Goal: Task Accomplishment & Management: Manage account settings

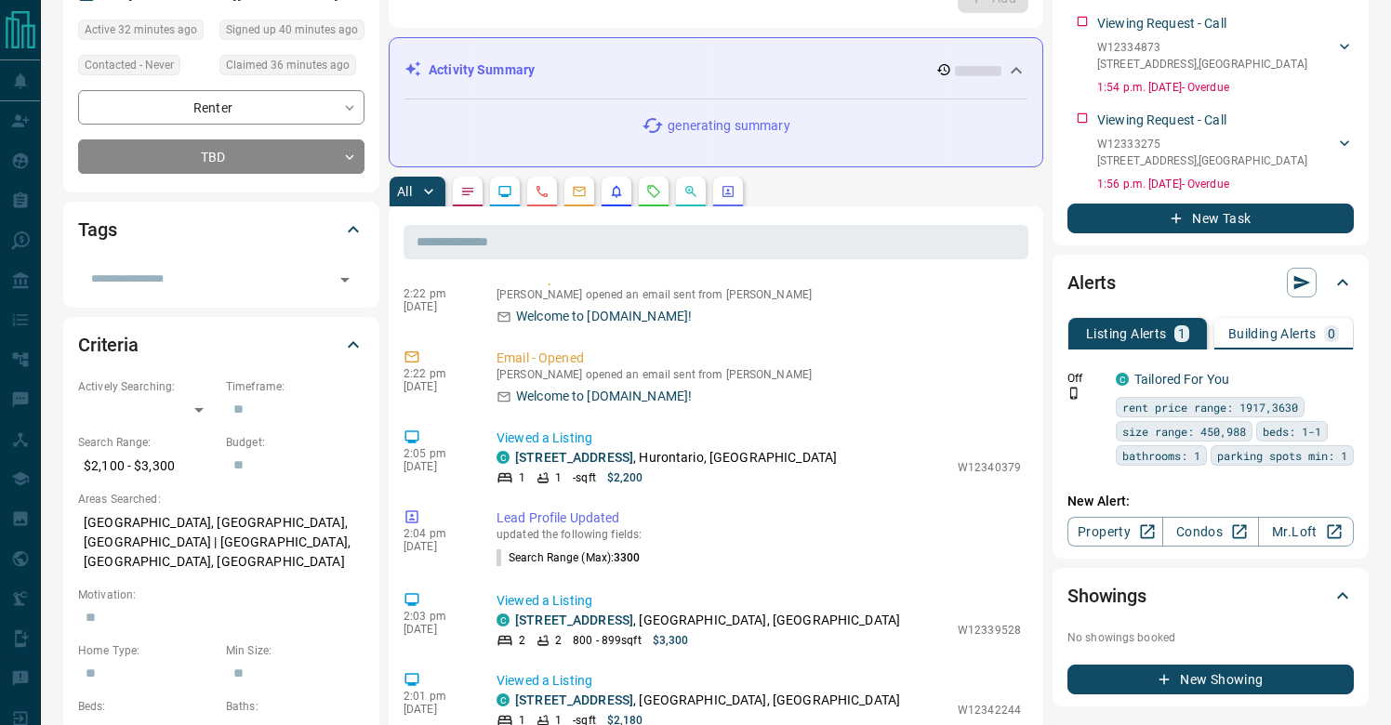
scroll to position [147, 0]
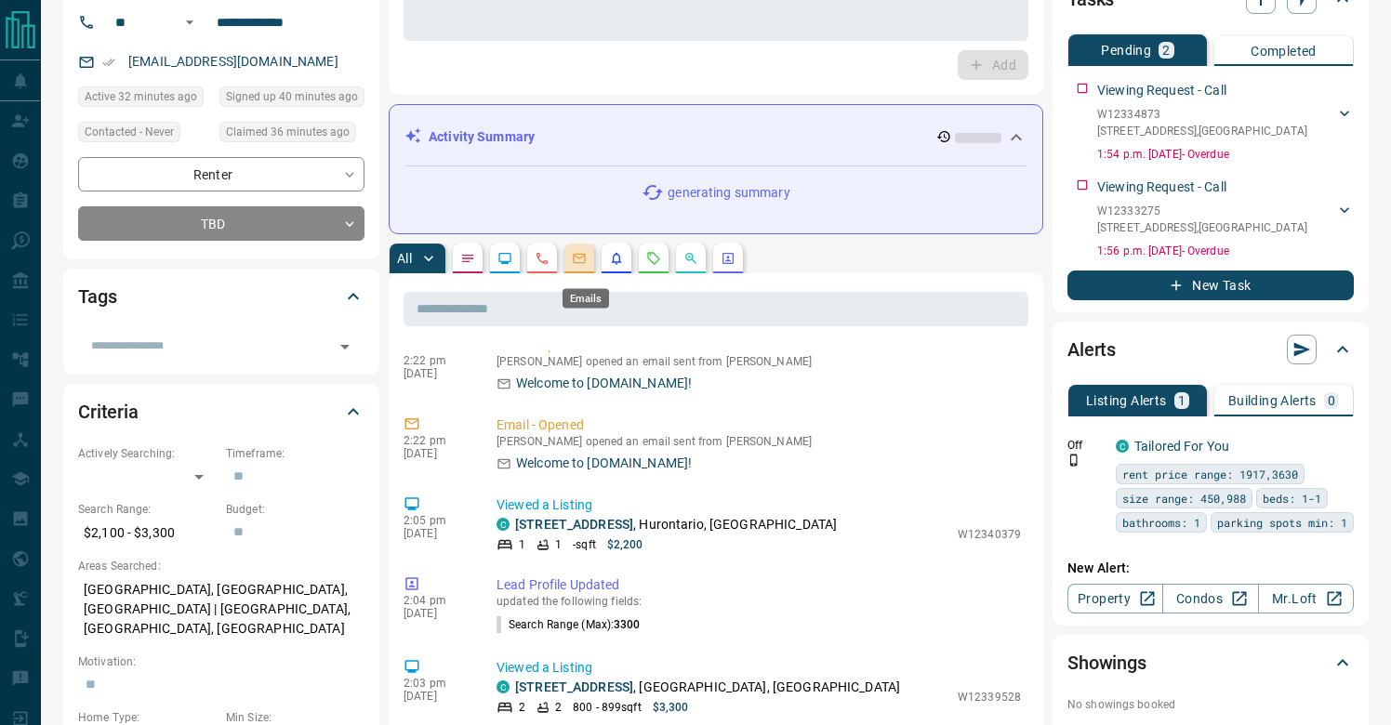
click at [586, 266] on icon "Emails" at bounding box center [579, 258] width 15 height 15
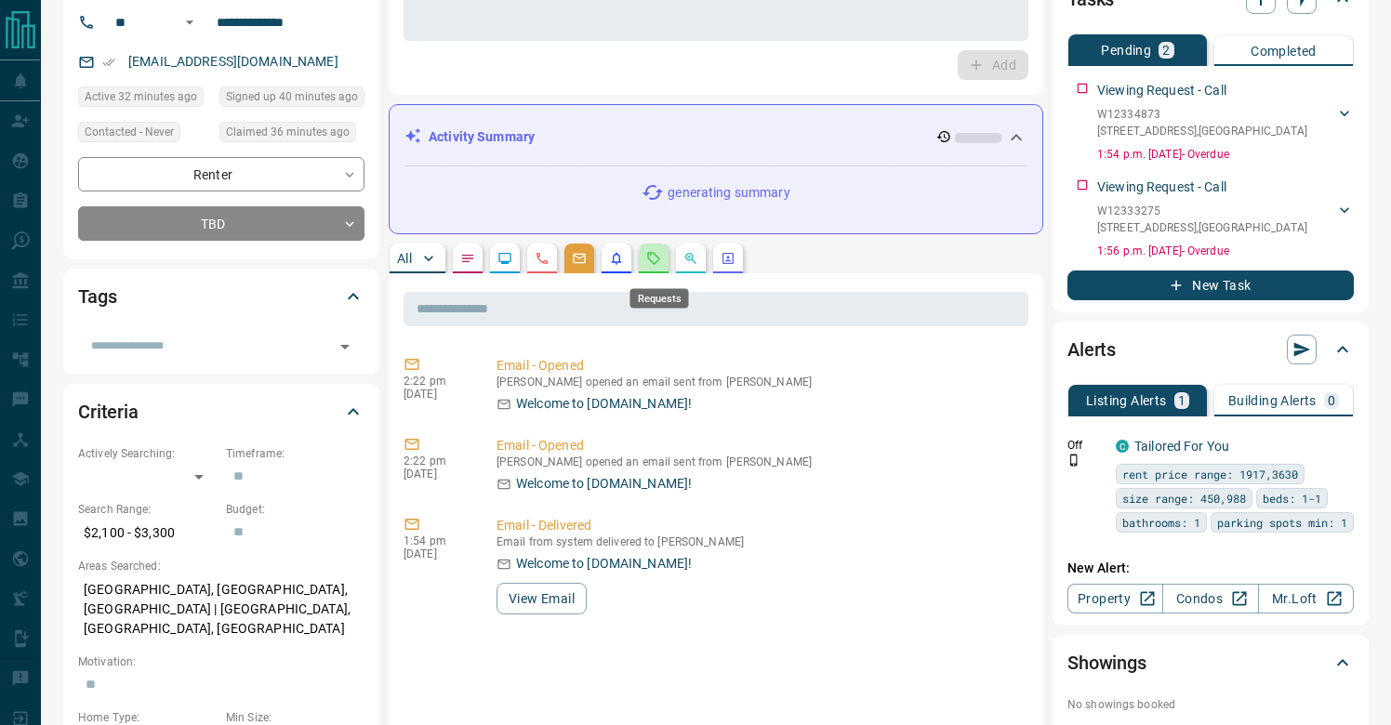
click at [661, 266] on icon "Requests" at bounding box center [653, 258] width 15 height 15
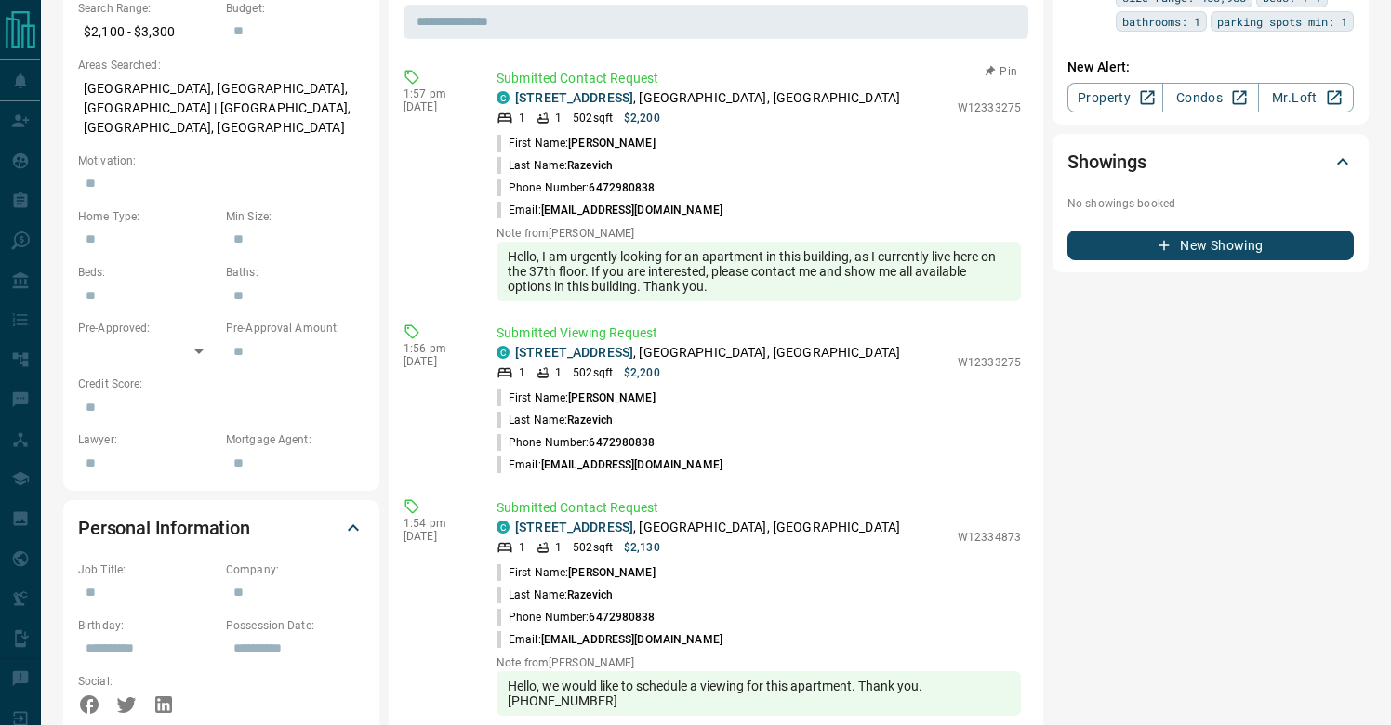
scroll to position [631, 0]
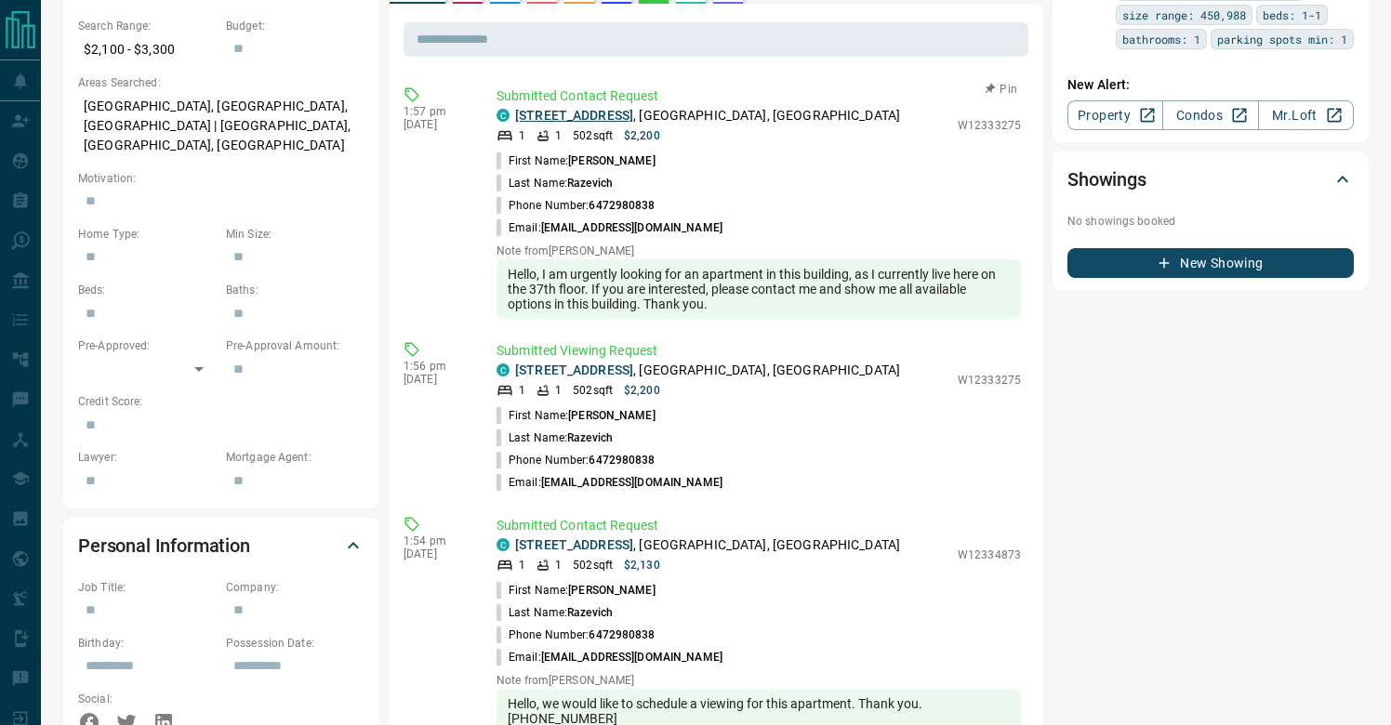
click at [633, 108] on link "4106 - 4070 Confederation Parkway" at bounding box center [574, 115] width 118 height 15
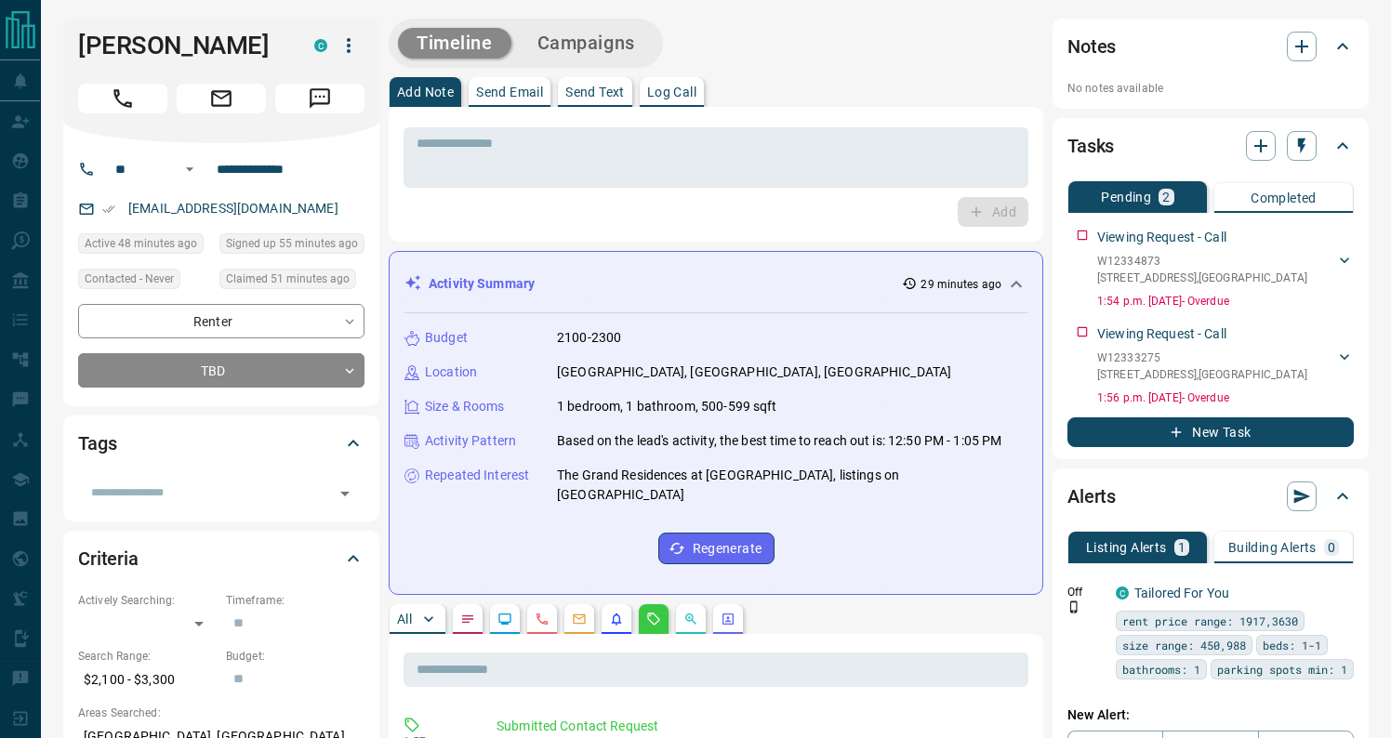
scroll to position [0, 0]
click at [633, 169] on textarea at bounding box center [716, 158] width 599 height 45
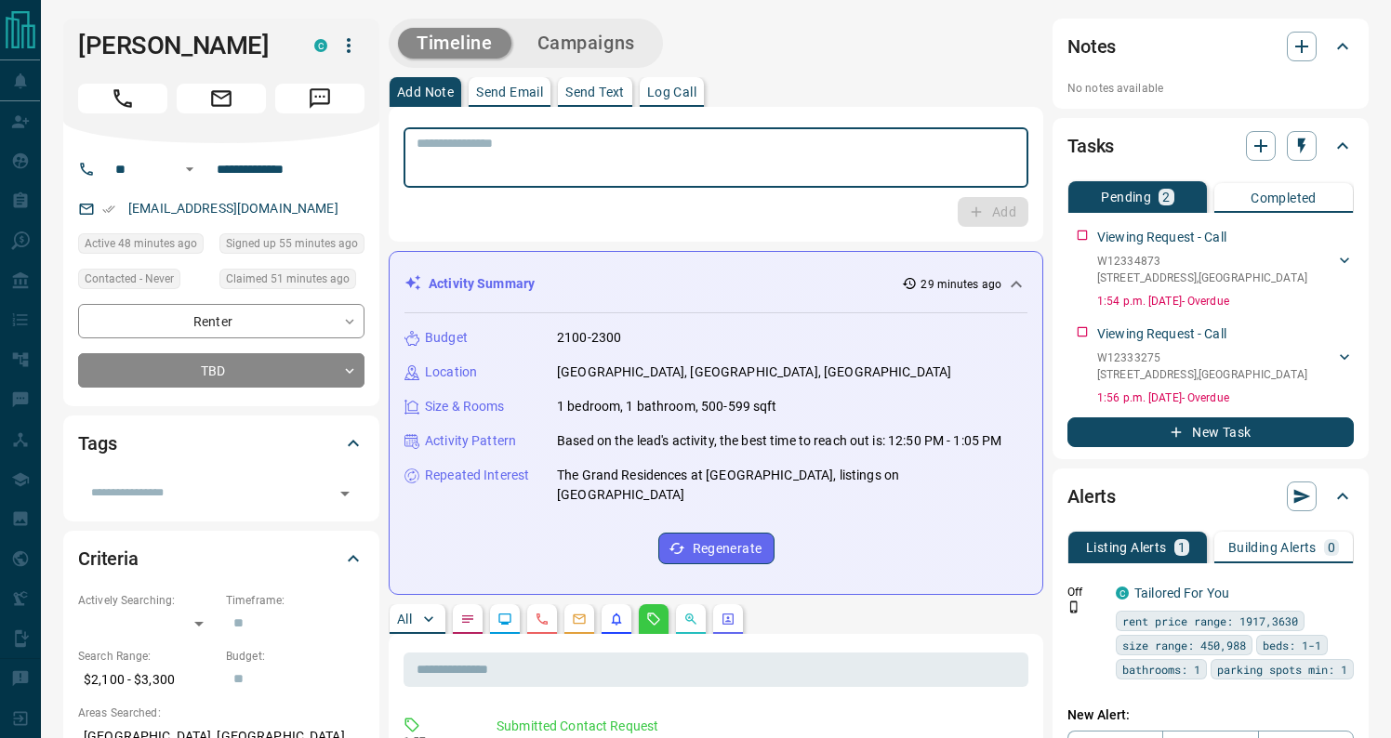
click at [675, 89] on p "Log Call" at bounding box center [671, 92] width 49 height 13
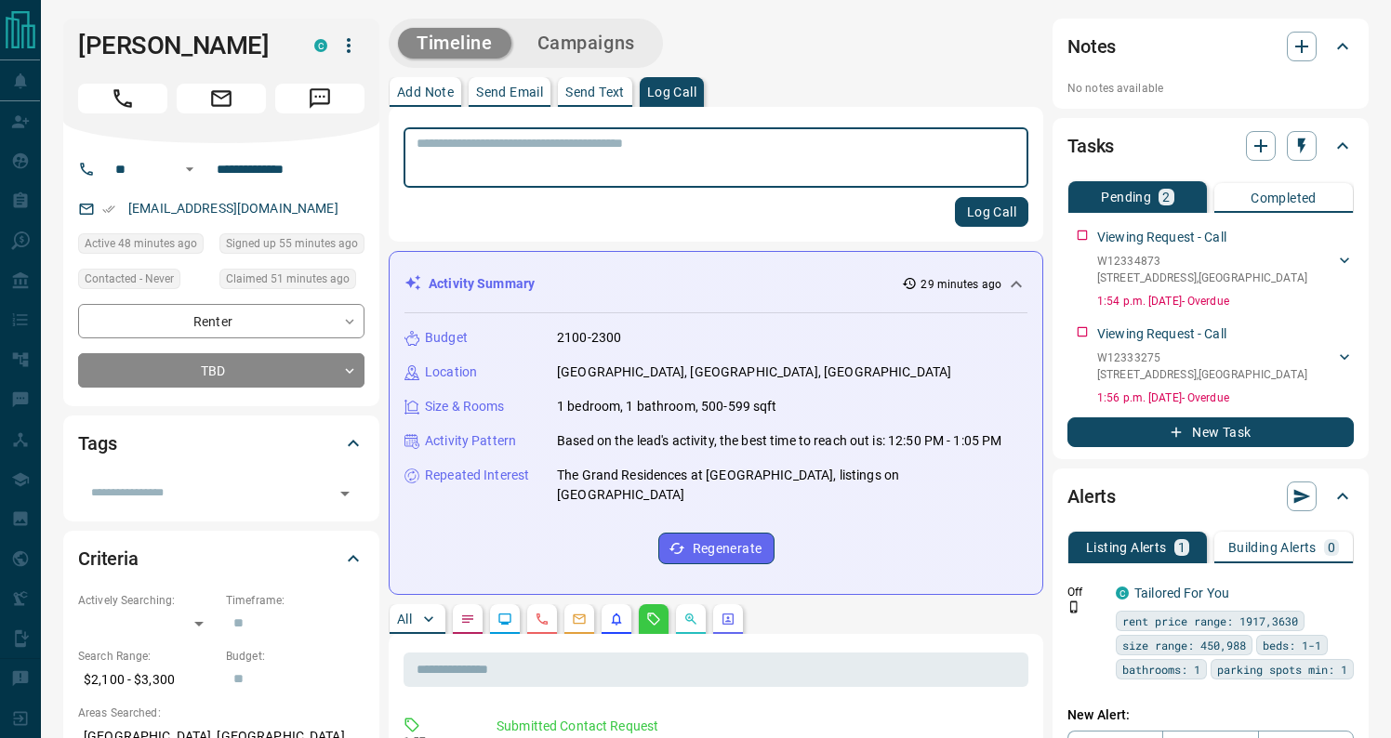
click at [670, 157] on textarea at bounding box center [716, 158] width 599 height 45
type textarea "**********"
click at [1003, 212] on button "Log Call" at bounding box center [991, 212] width 73 height 30
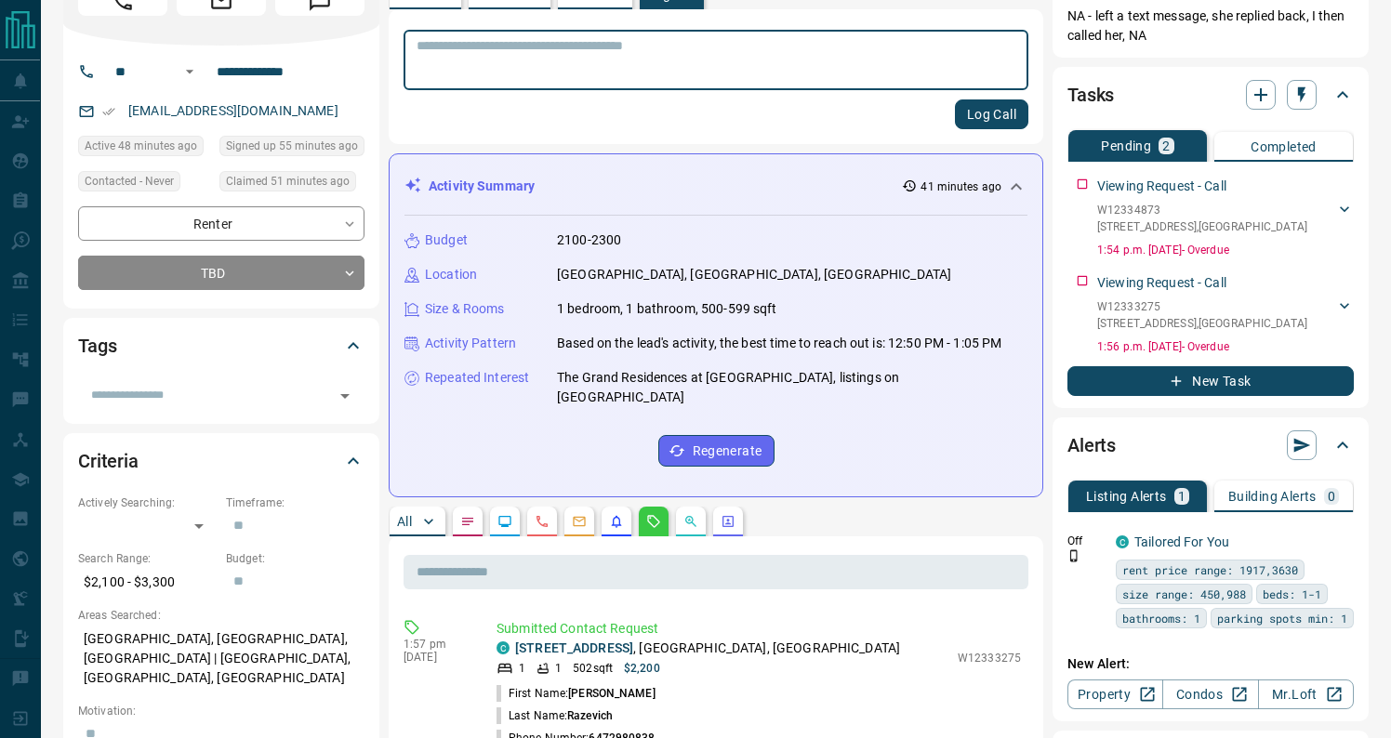
scroll to position [180, 0]
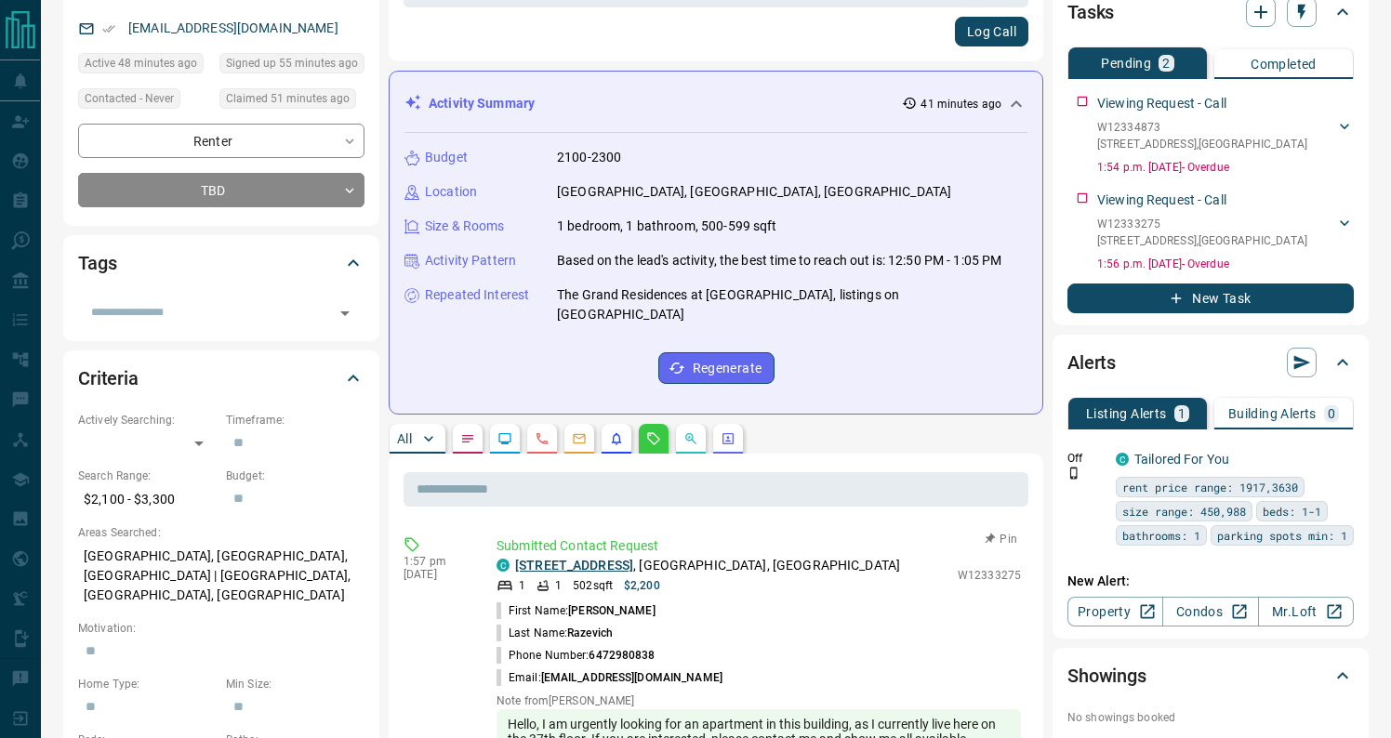
click at [614, 558] on link "4106 - 4070 Confederation Parkway" at bounding box center [574, 565] width 118 height 15
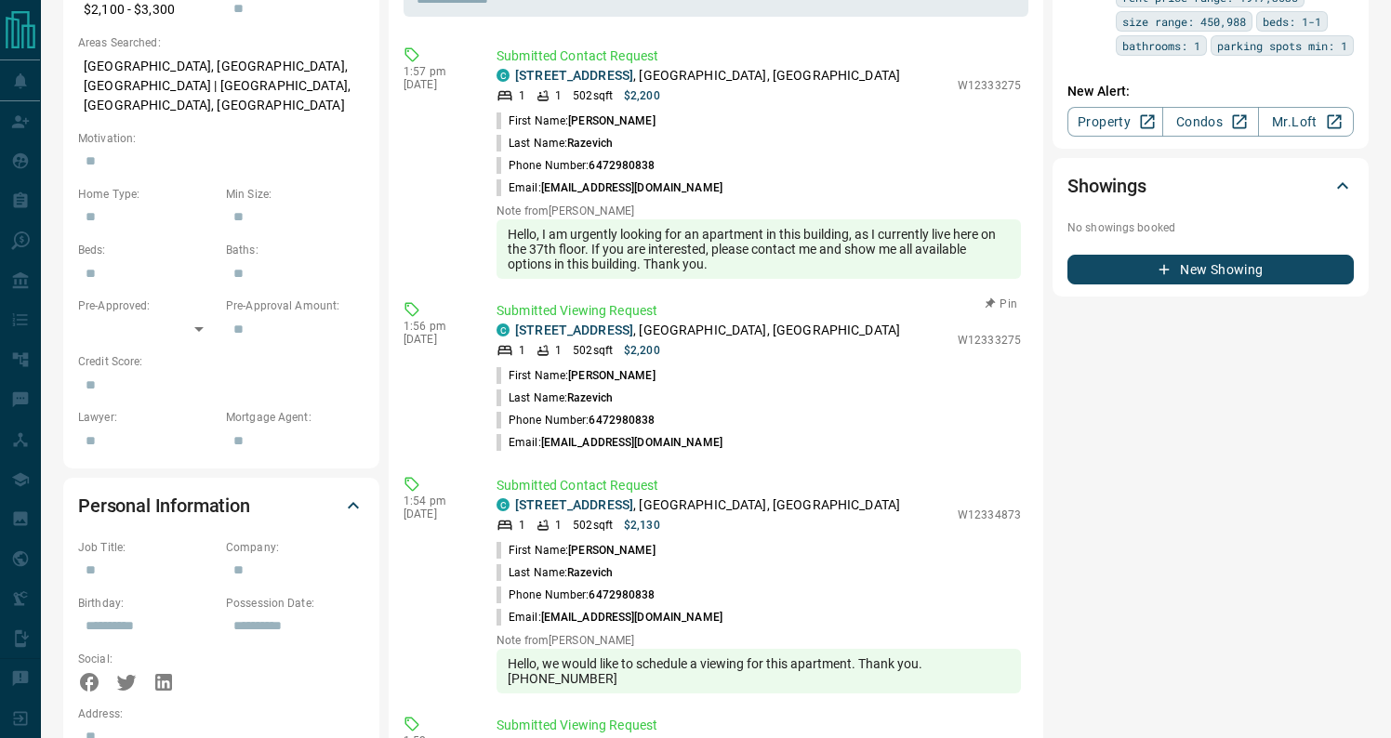
scroll to position [727, 0]
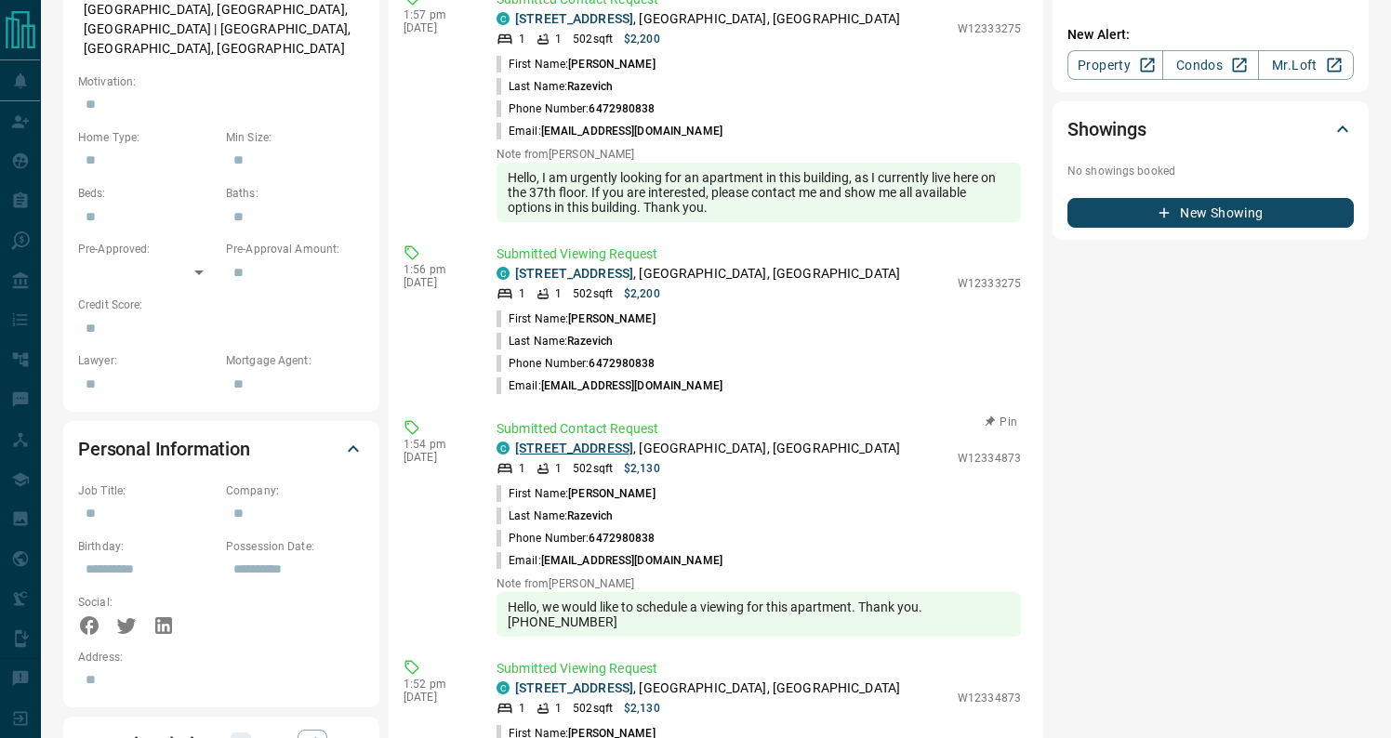
click at [622, 441] on link "3405 - 4070 Confederation Parkway" at bounding box center [574, 448] width 118 height 15
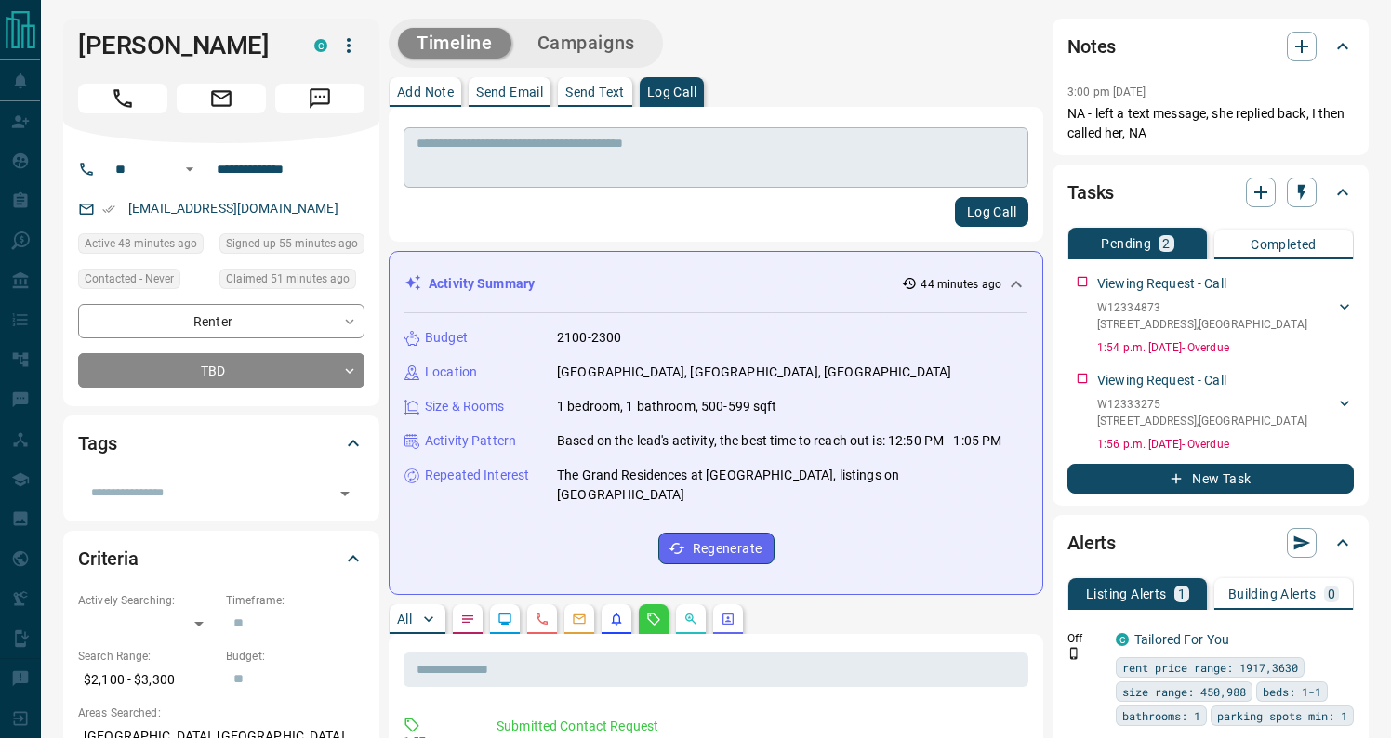
scroll to position [0, 0]
click at [565, 168] on textarea at bounding box center [716, 158] width 599 height 45
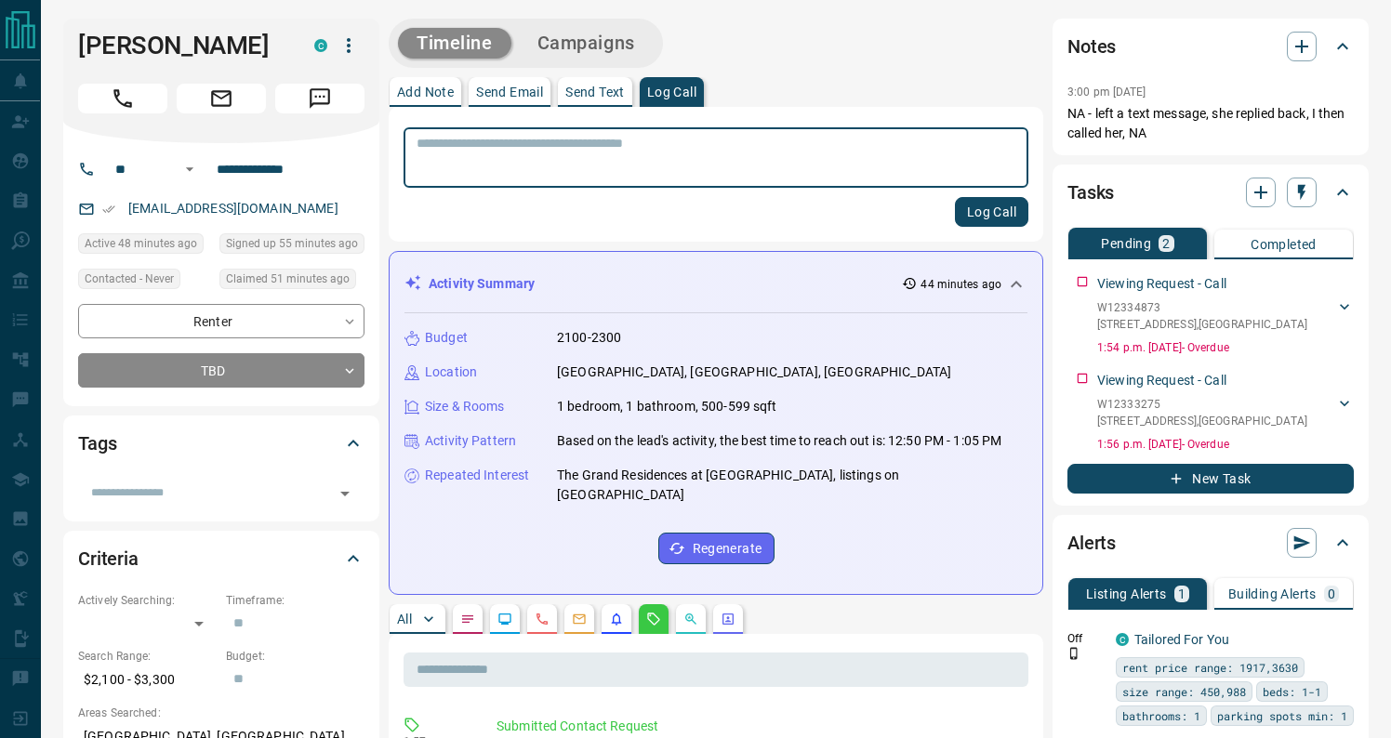
paste textarea "**********"
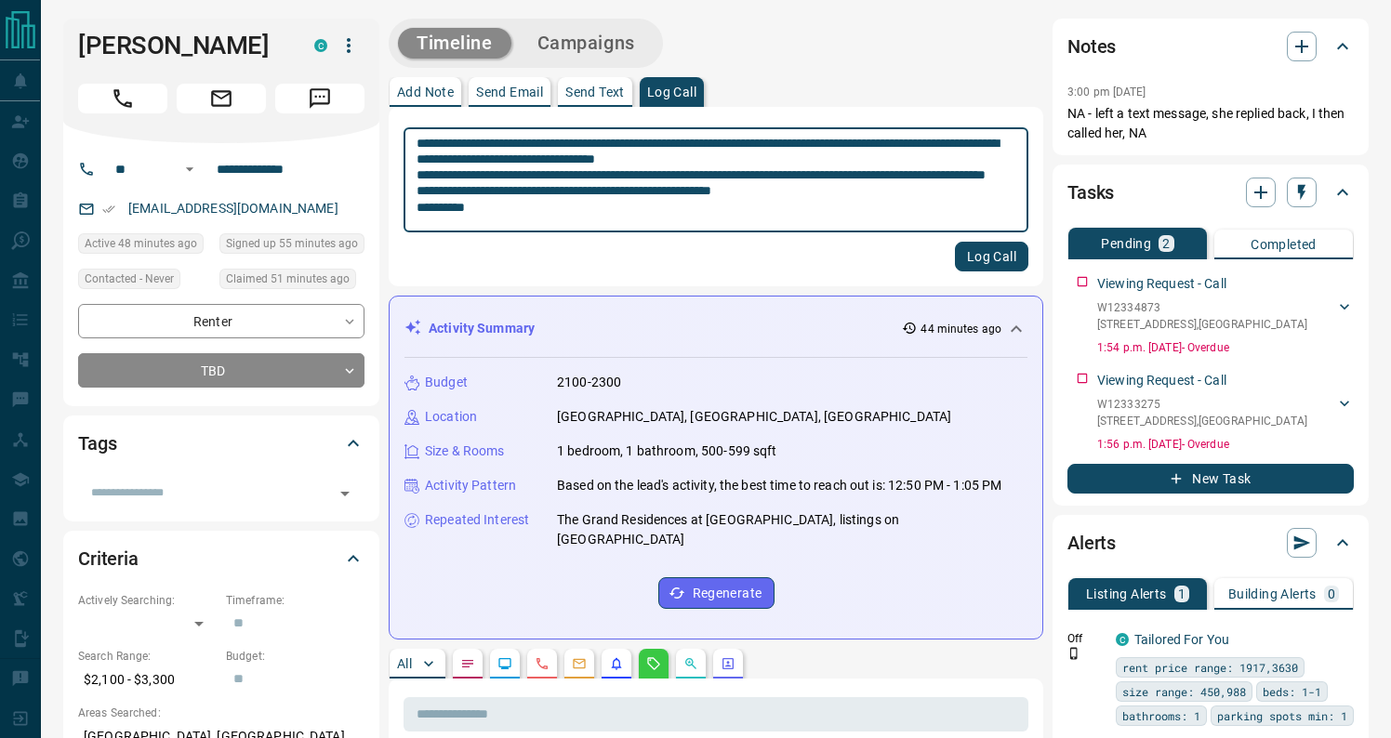
type textarea "**********"
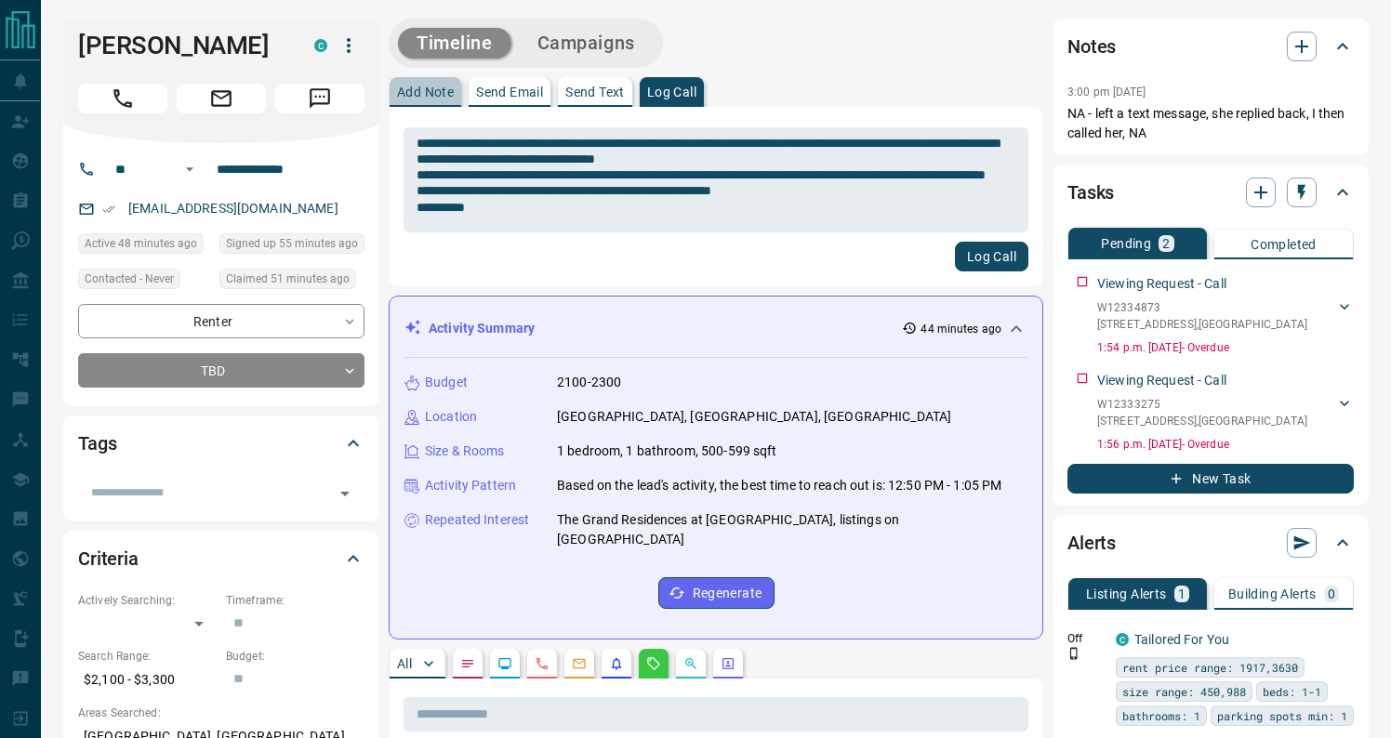
click at [433, 94] on p "Add Note" at bounding box center [425, 92] width 57 height 13
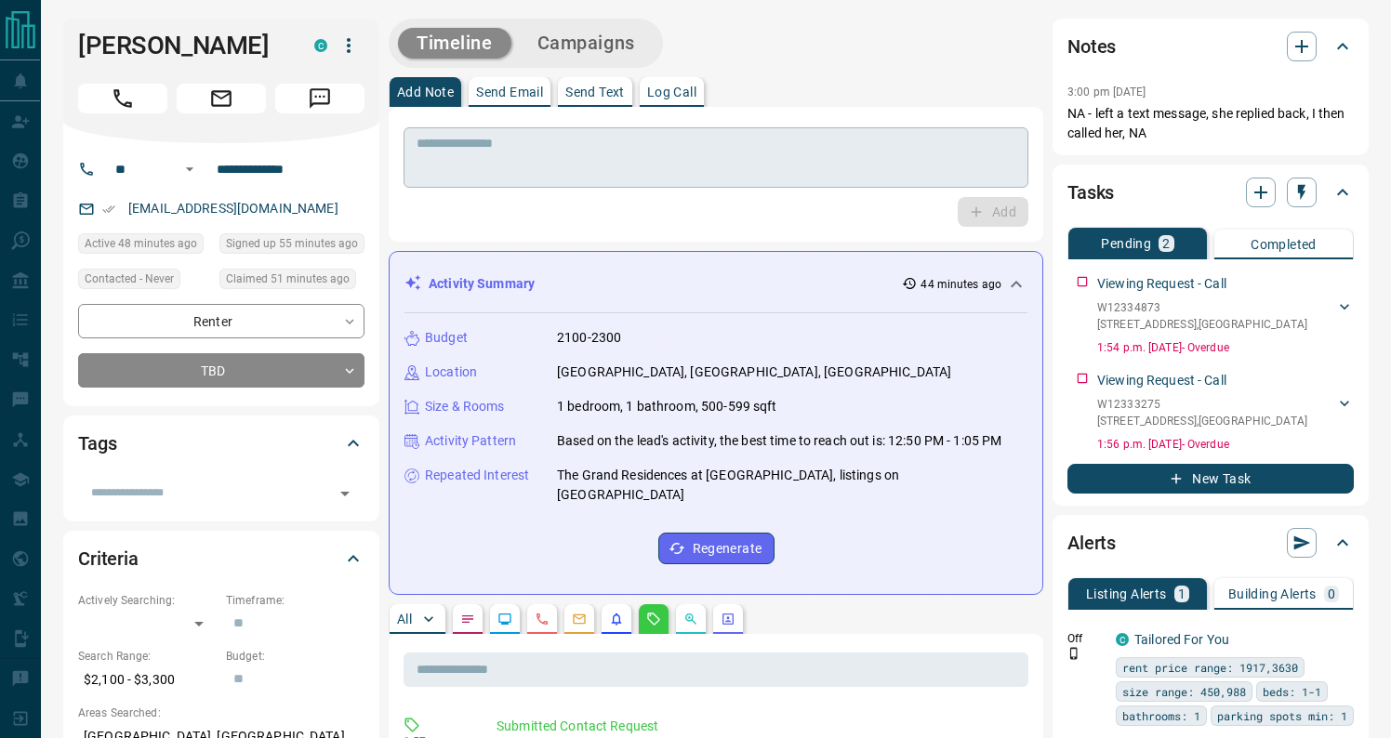
click at [656, 180] on div "* ​" at bounding box center [716, 157] width 625 height 60
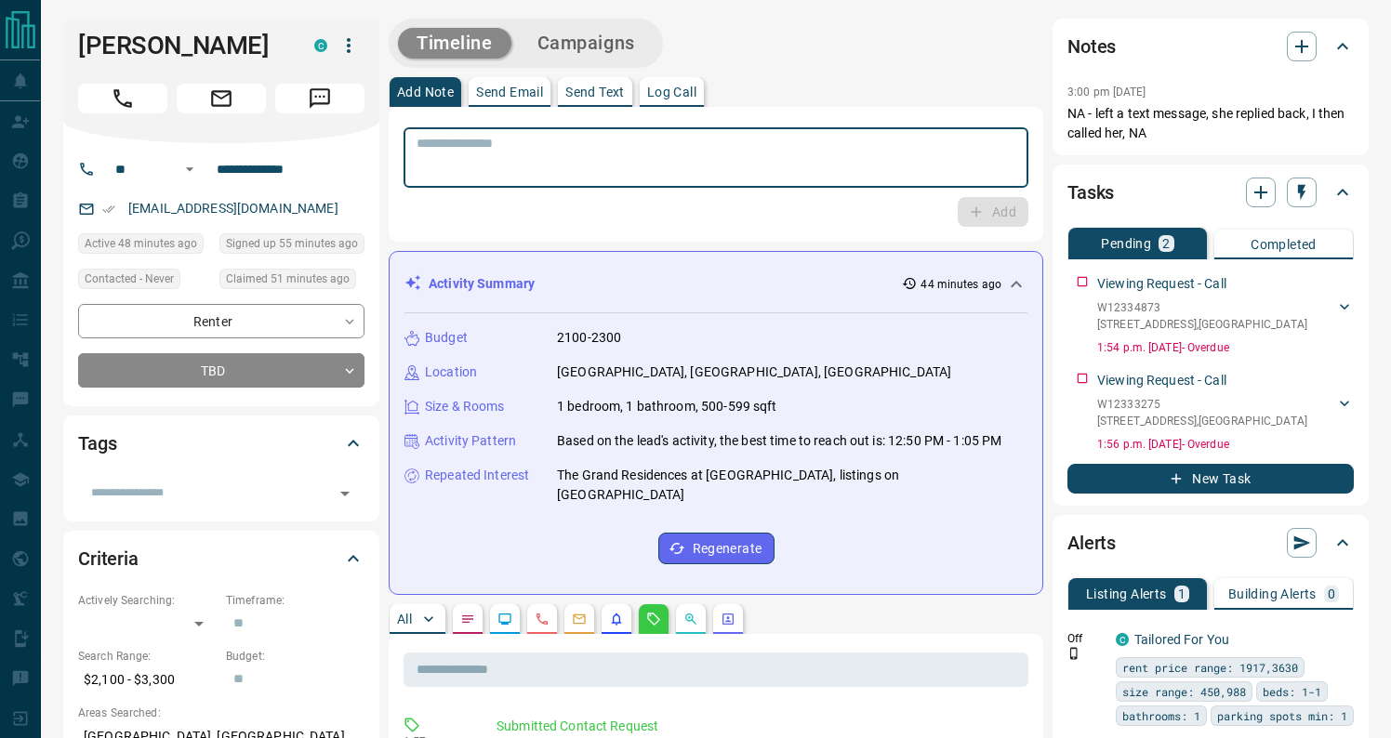
paste textarea "**********"
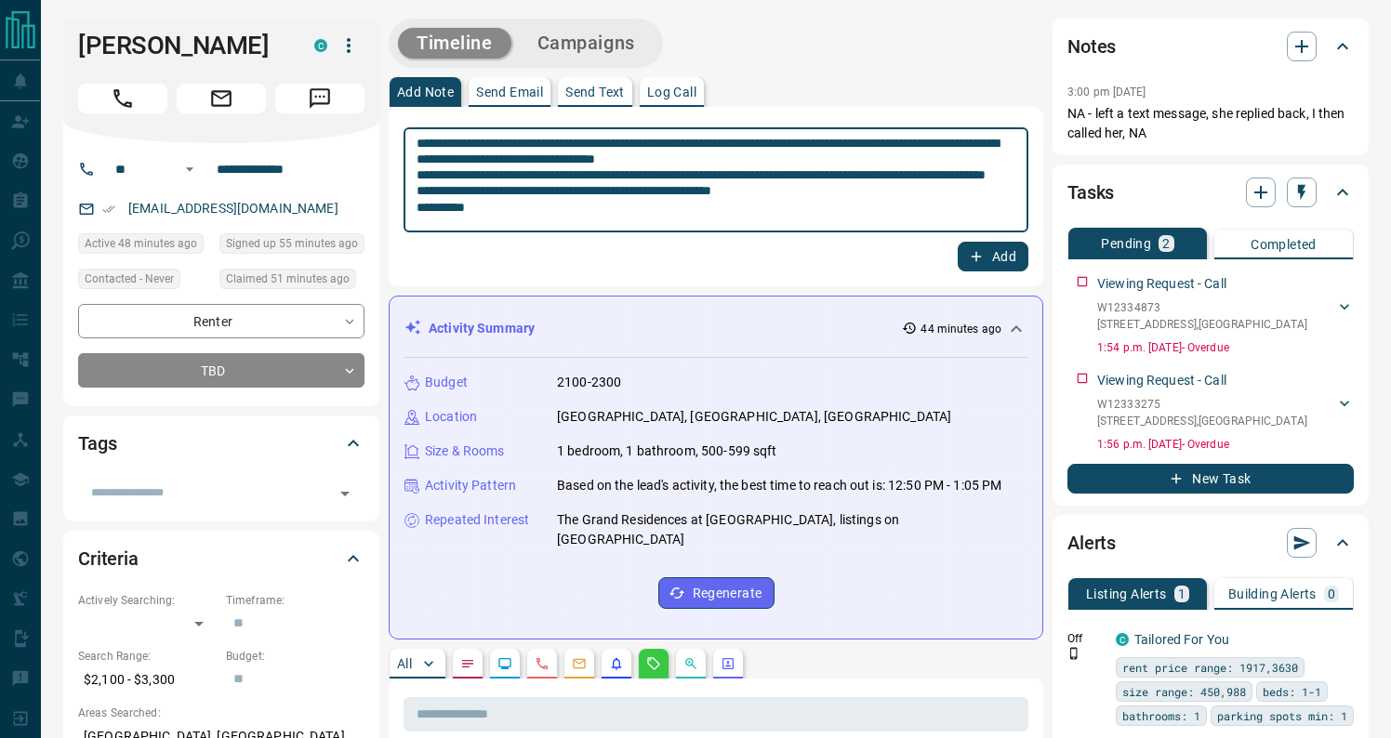
type textarea "**********"
click at [986, 253] on button "Add" at bounding box center [993, 257] width 71 height 30
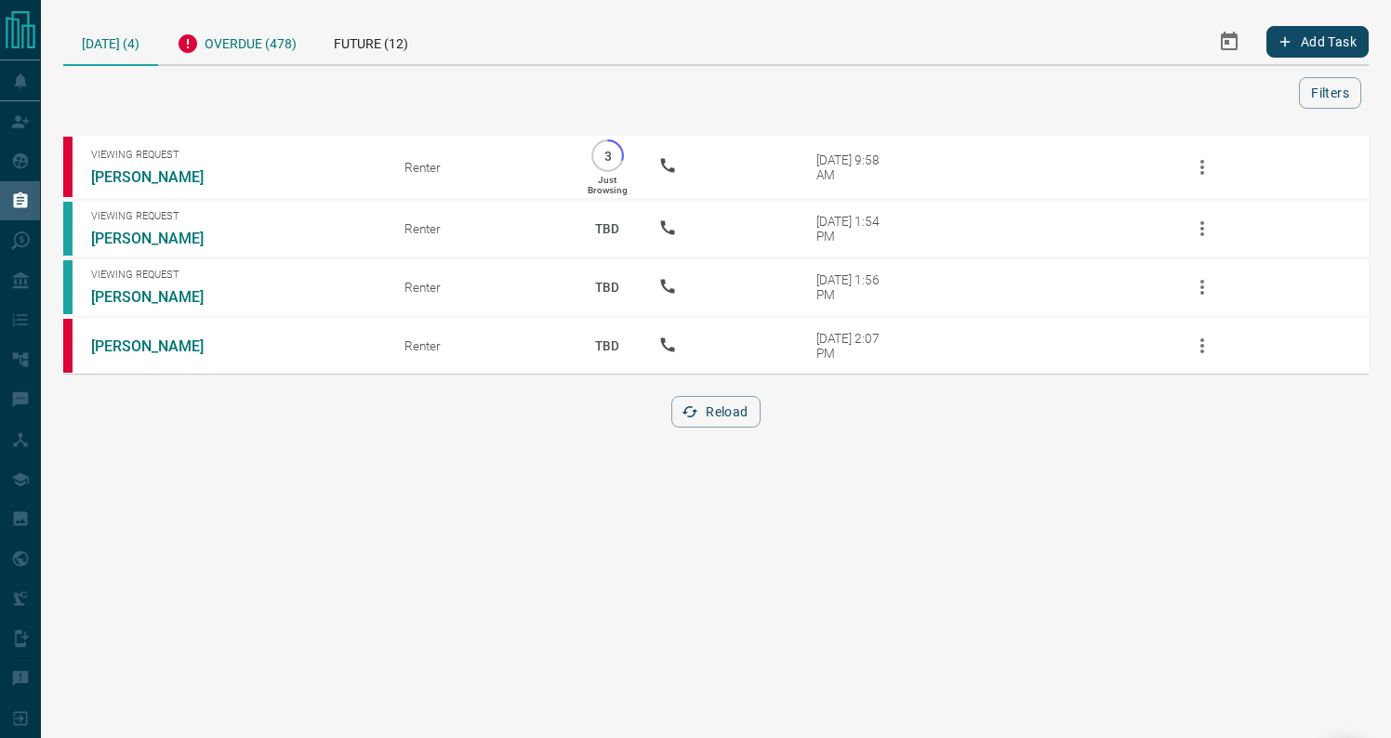
click at [276, 49] on div "Overdue (478)" at bounding box center [236, 42] width 157 height 46
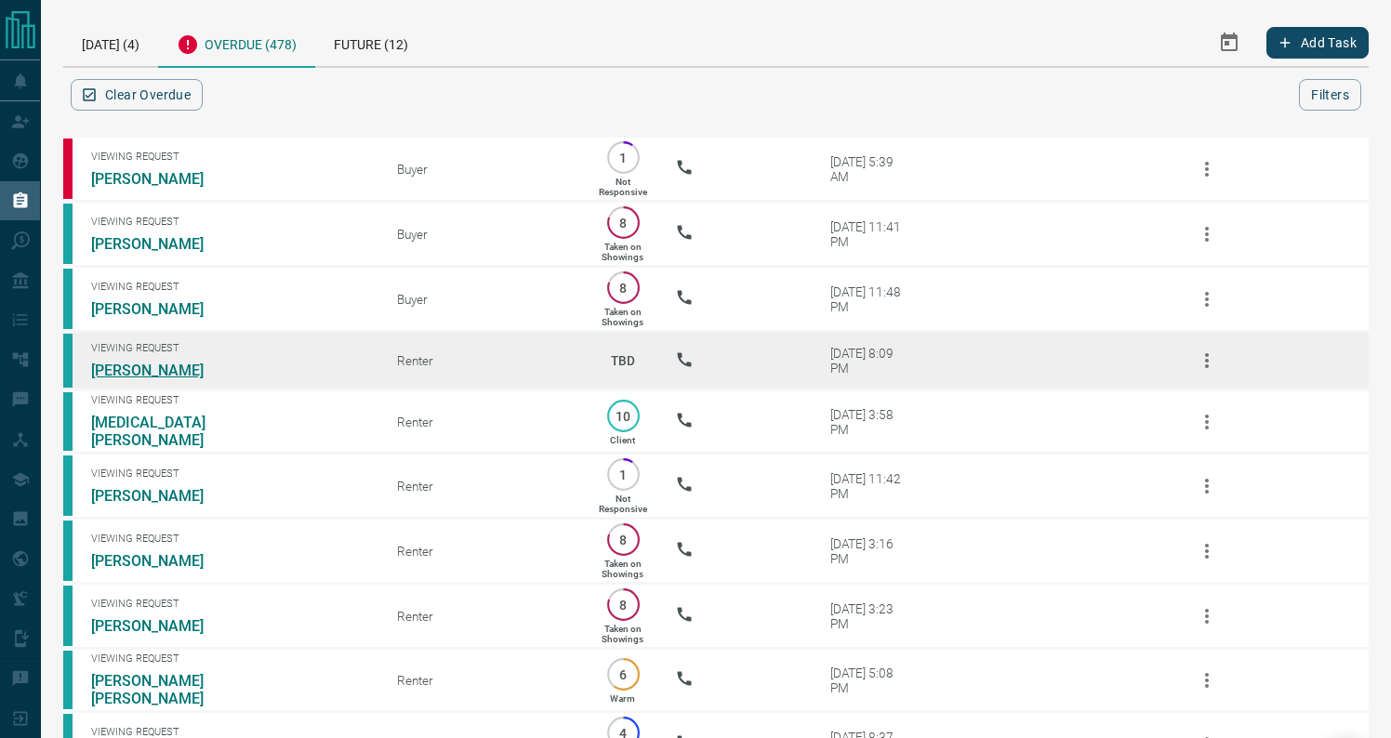
click at [119, 379] on link "[PERSON_NAME]" at bounding box center [161, 371] width 140 height 18
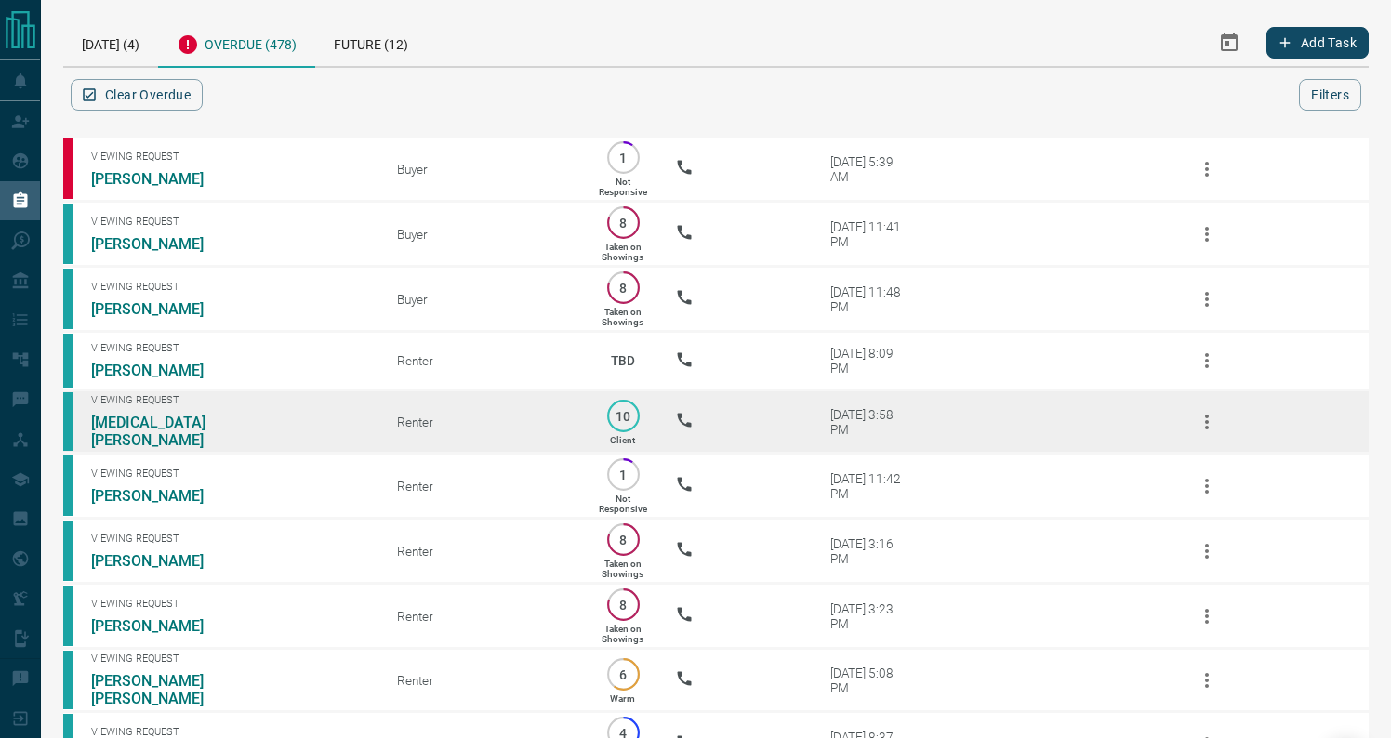
scroll to position [373, 0]
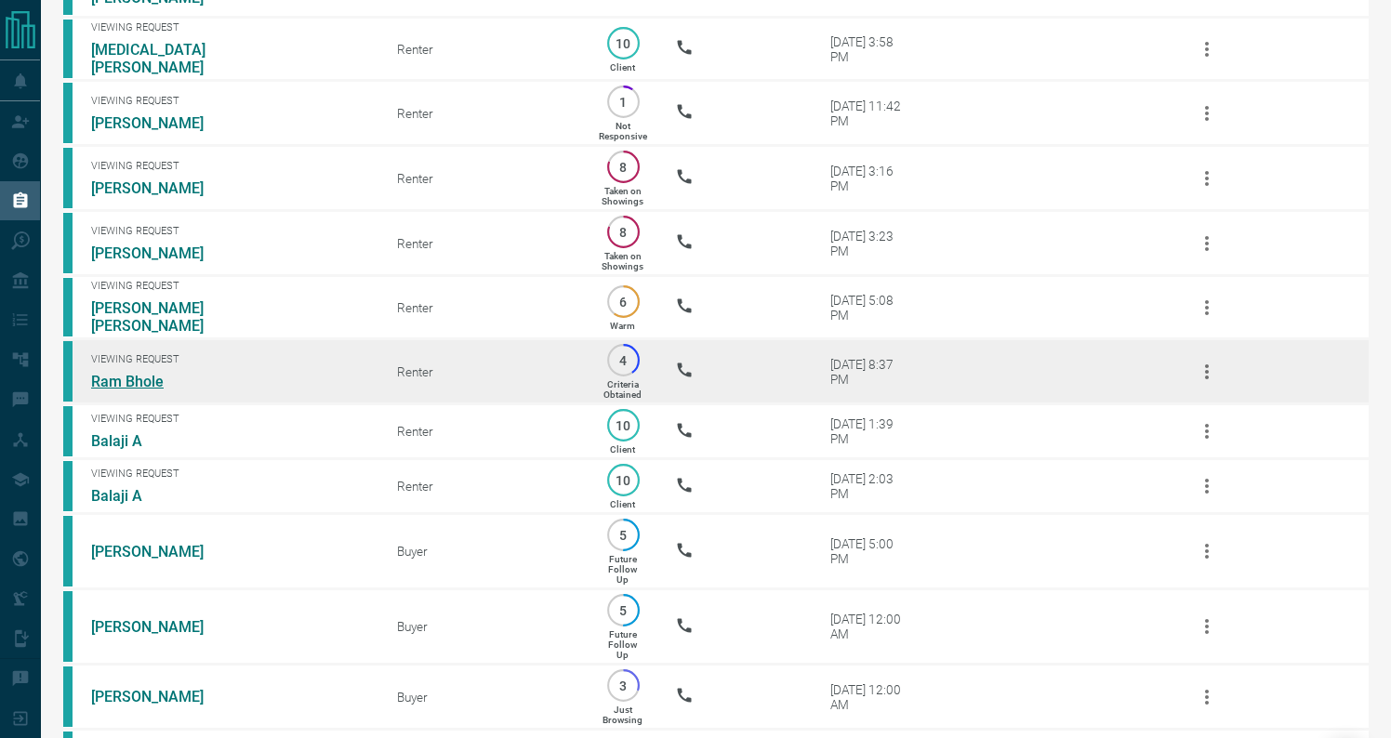
click at [135, 391] on link "Ram Bhole" at bounding box center [161, 382] width 140 height 18
